Goal: Navigation & Orientation: Find specific page/section

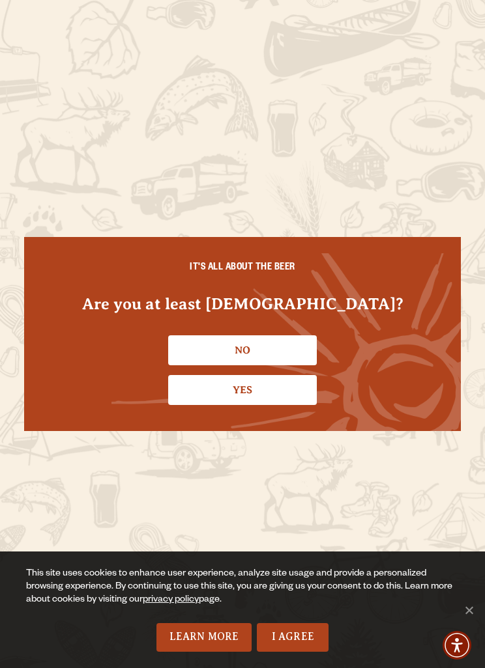
click at [313, 632] on link "I Agree" at bounding box center [293, 637] width 72 height 29
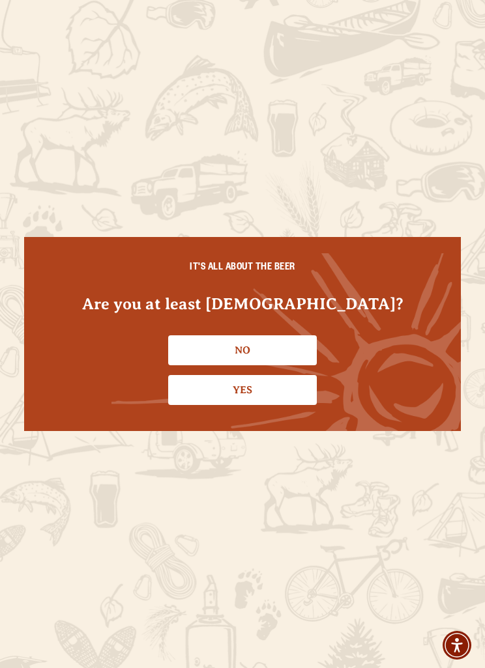
click at [273, 381] on link "Yes" at bounding box center [242, 390] width 149 height 30
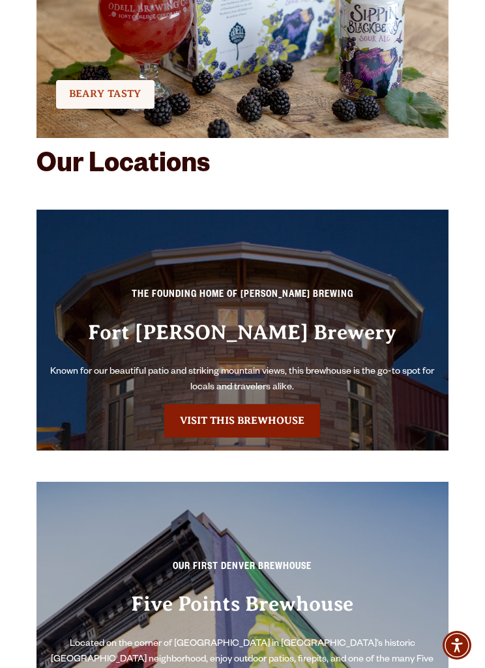
scroll to position [3971, 0]
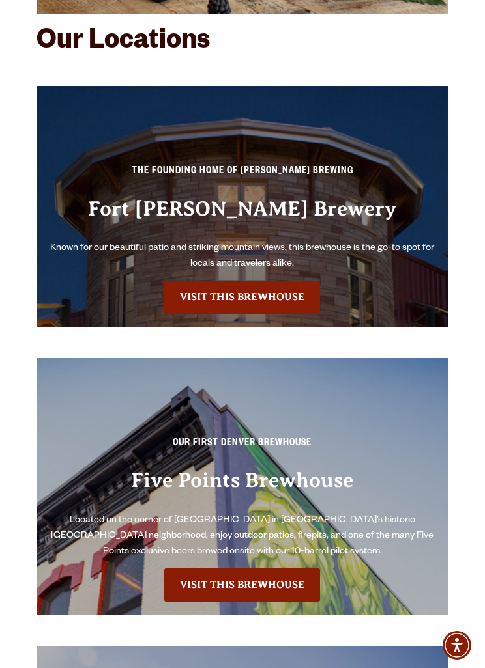
click at [285, 287] on link "Visit this Brewhouse" at bounding box center [242, 297] width 156 height 33
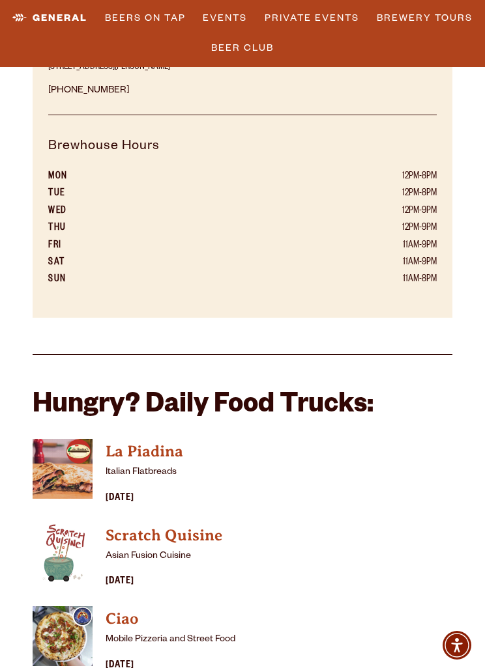
scroll to position [1172, 0]
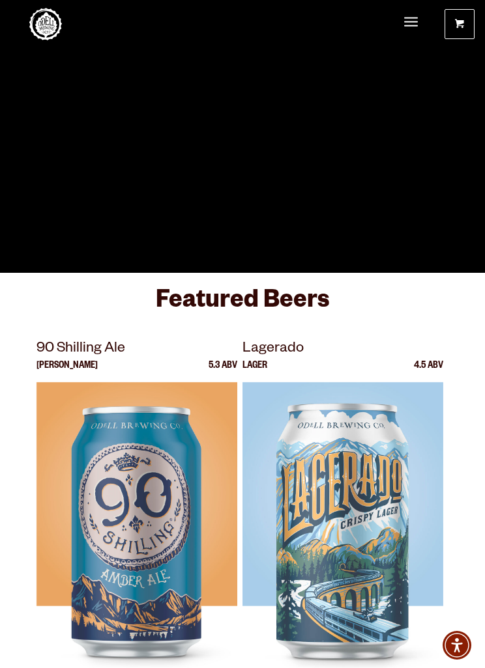
click at [409, 23] on span "Menu" at bounding box center [411, 22] width 14 height 27
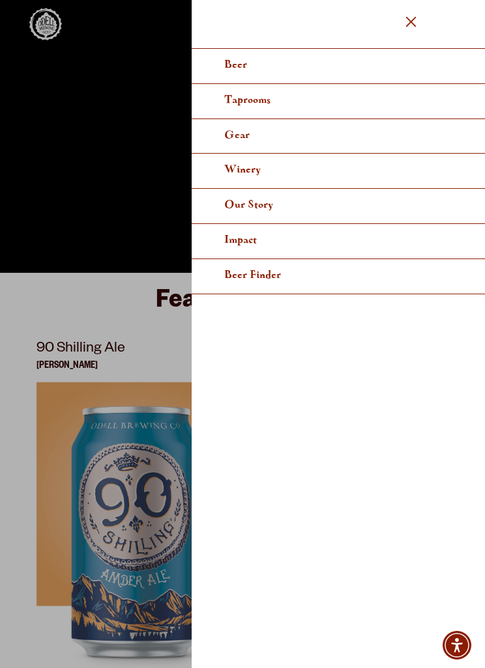
click at [259, 109] on link "Taprooms" at bounding box center [338, 101] width 293 height 35
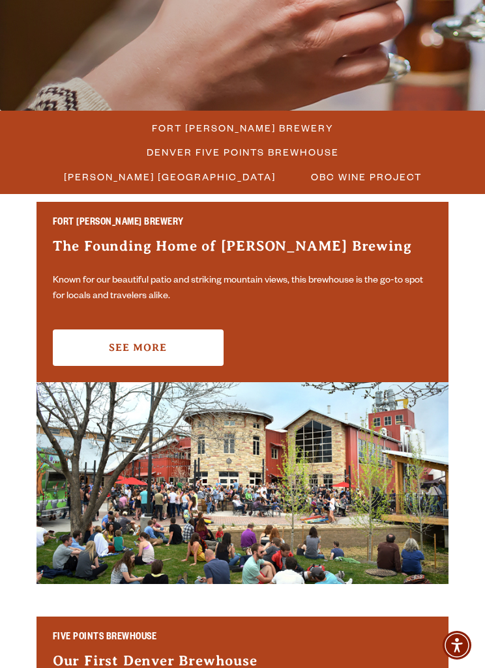
scroll to position [338, 0]
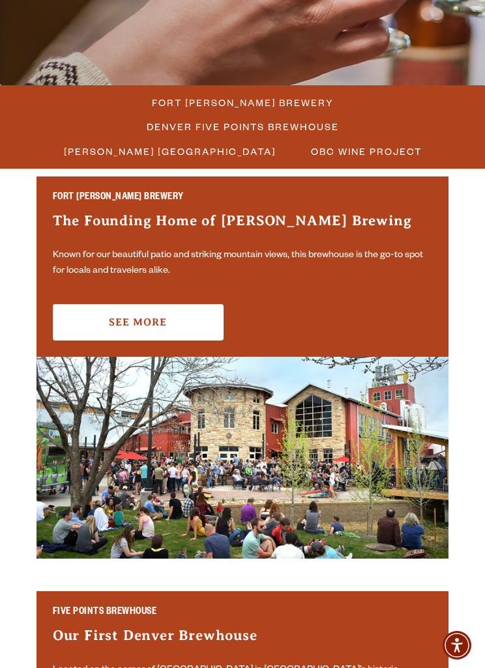
click at [170, 309] on link "See More" at bounding box center [138, 322] width 171 height 36
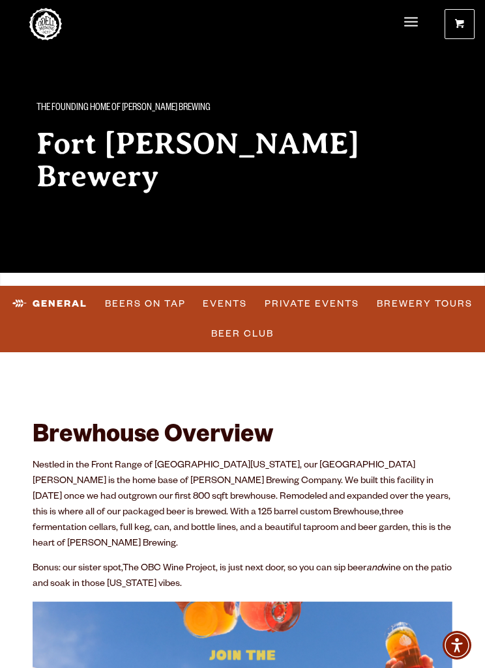
click at [454, 298] on link "Brewery Tours" at bounding box center [424, 304] width 106 height 30
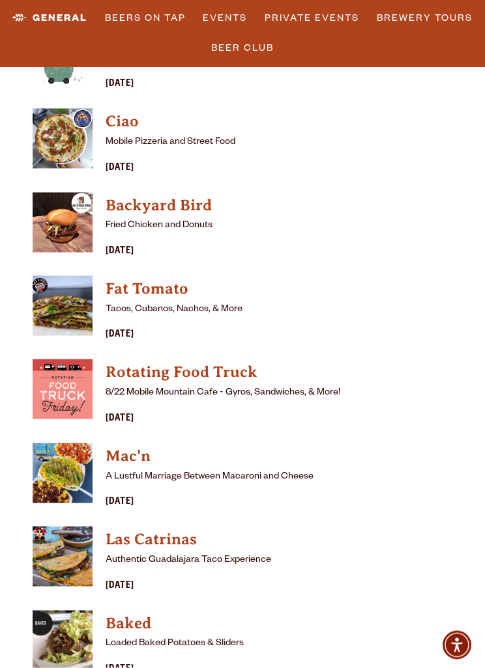
scroll to position [1671, 0]
click at [132, 612] on link "Baked" at bounding box center [279, 623] width 347 height 26
